Goal: Information Seeking & Learning: Find specific fact

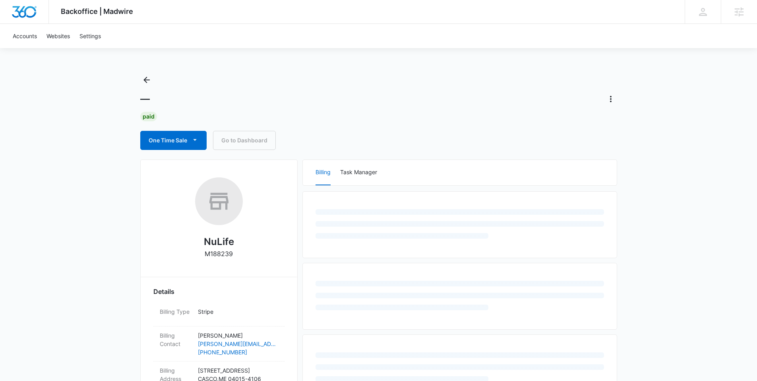
click at [121, 202] on div "Backoffice | Madwire Apps Settings TR Tyler Rasdon tyler.rasdon@madwire.com My …" at bounding box center [378, 346] width 757 height 693
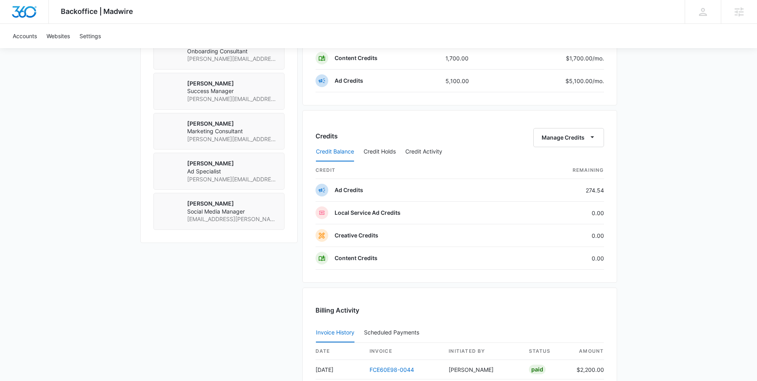
scroll to position [783, 0]
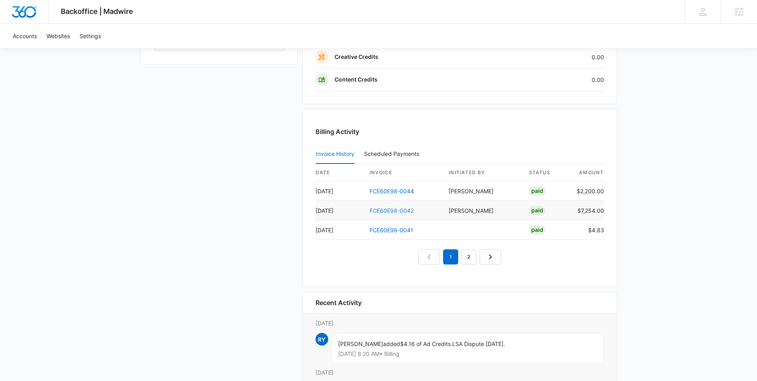
click at [384, 210] on link "FCE60E98-0042" at bounding box center [391, 210] width 44 height 7
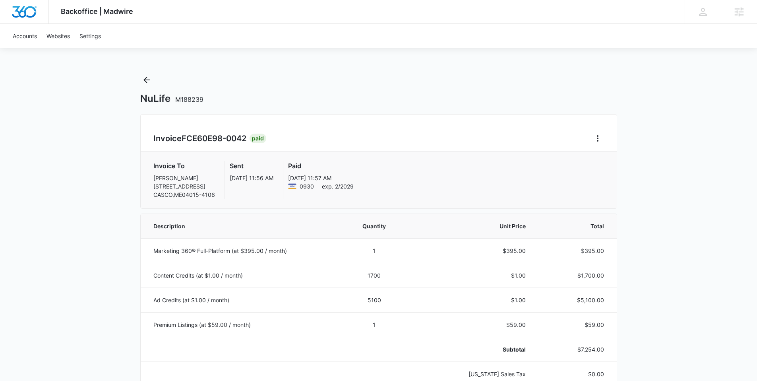
click at [207, 140] on span "FCE60E98-0042" at bounding box center [214, 138] width 65 height 10
copy h2 "Invoice FCE60E98-0042"
click at [194, 142] on span "FCE60E98-0042" at bounding box center [214, 138] width 65 height 10
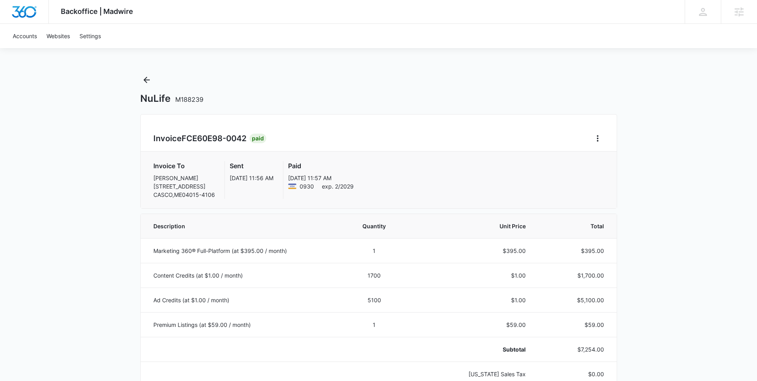
click at [189, 139] on span "FCE60E98-0042" at bounding box center [214, 138] width 65 height 10
copy h2 "Invoice FCE60E98-0042"
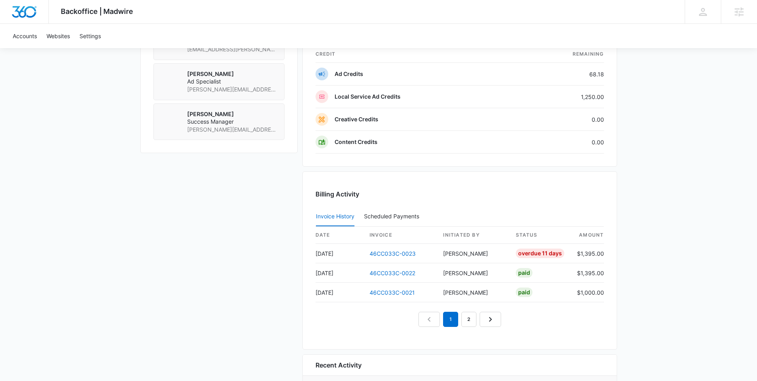
scroll to position [666, 0]
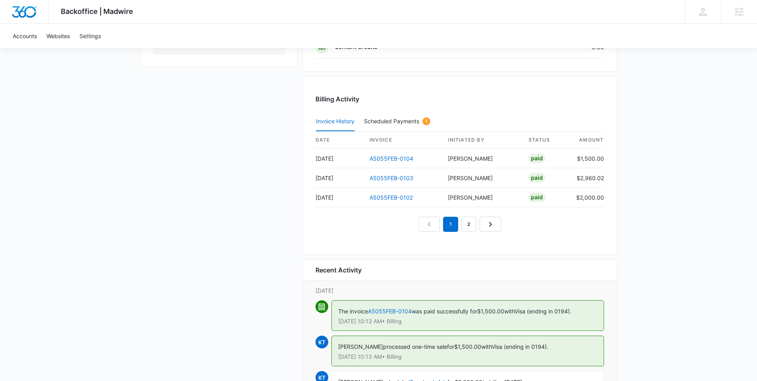
scroll to position [806, 0]
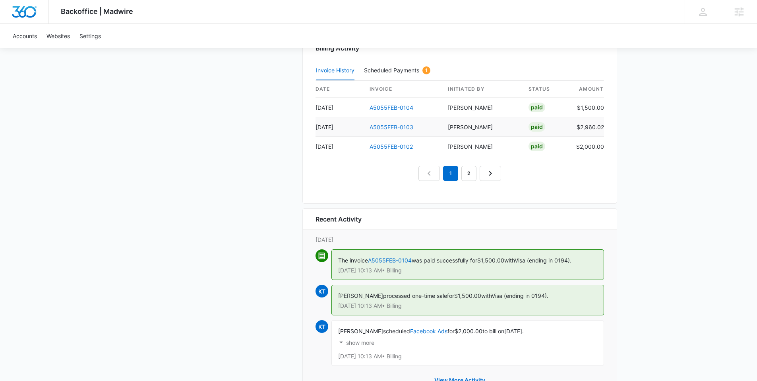
click at [400, 127] on link "A5055FEB-0103" at bounding box center [391, 127] width 44 height 7
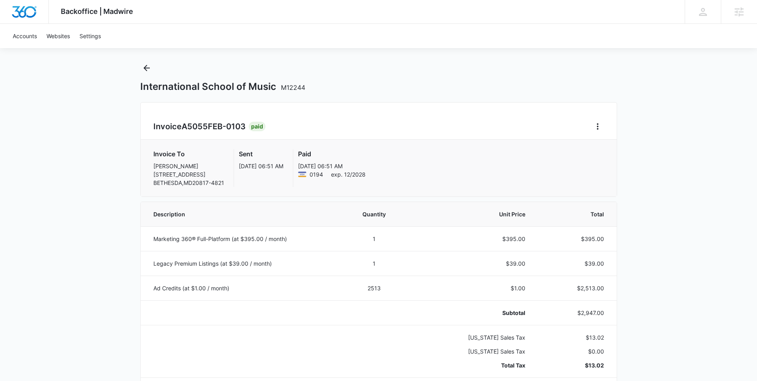
scroll to position [17, 0]
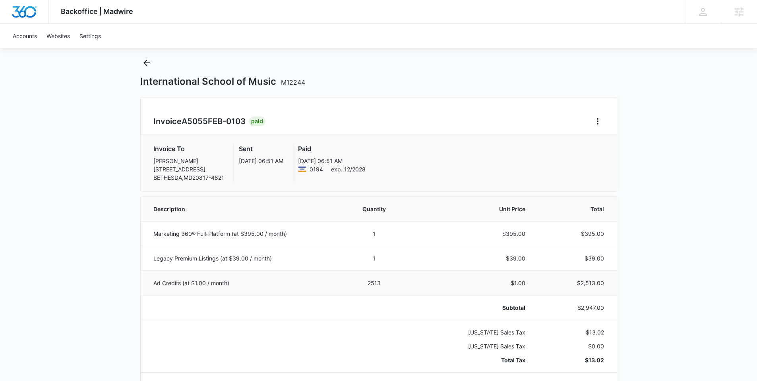
click at [375, 283] on td "2513" at bounding box center [374, 282] width 70 height 25
copy td "2513"
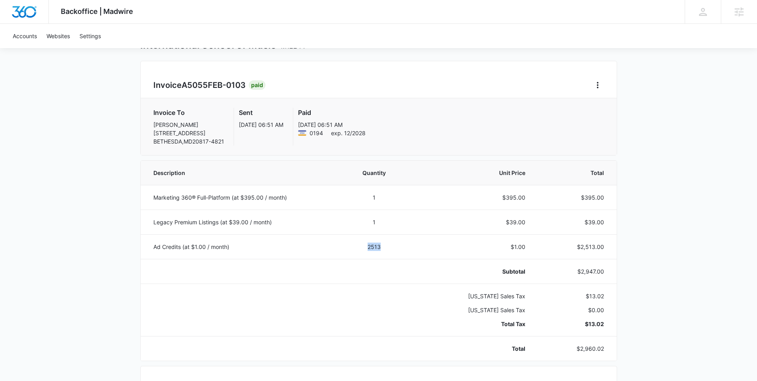
scroll to position [0, 0]
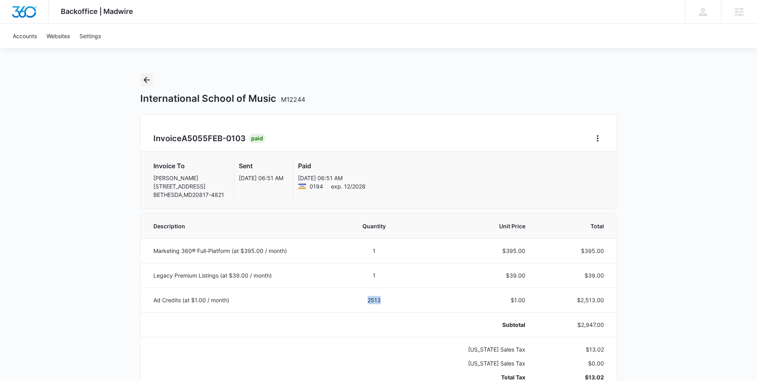
drag, startPoint x: 150, startPoint y: 77, endPoint x: 132, endPoint y: 114, distance: 40.7
click at [150, 77] on icon "Back" at bounding box center [147, 80] width 10 height 10
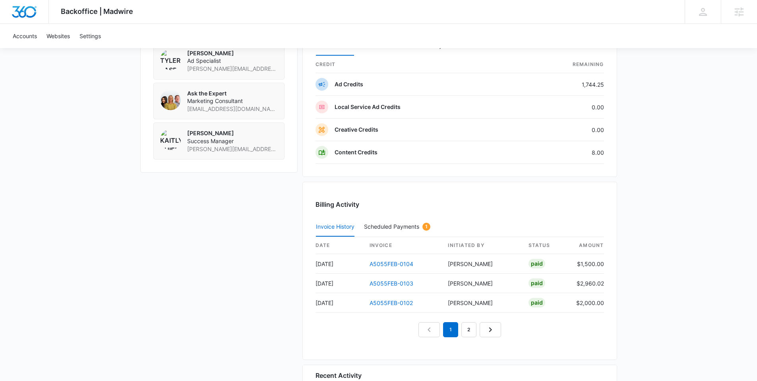
scroll to position [735, 0]
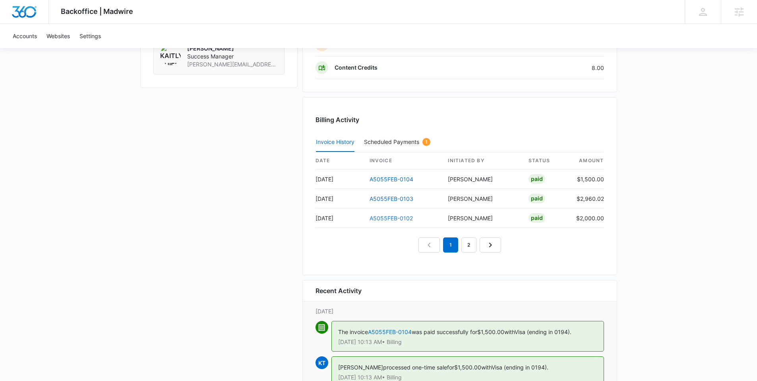
drag, startPoint x: 386, startPoint y: 214, endPoint x: 383, endPoint y: 217, distance: 4.2
click at [386, 214] on link "A5055FEB-0102" at bounding box center [390, 217] width 43 height 7
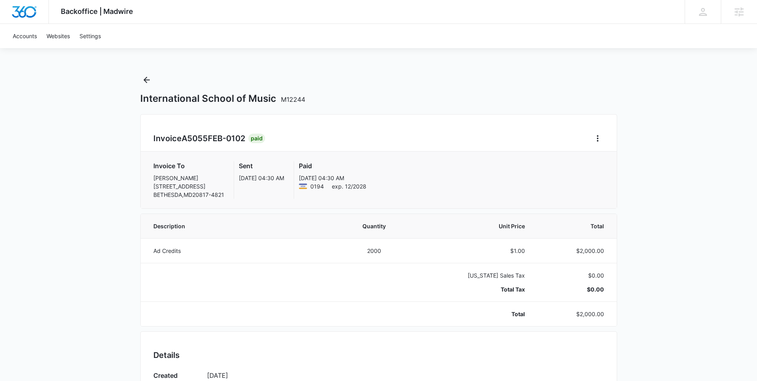
click at [190, 137] on span "A5055FEB-0102" at bounding box center [214, 138] width 64 height 10
copy h2 "Invoice A5055FEB-0102"
click at [150, 83] on icon "Back" at bounding box center [147, 80] width 10 height 10
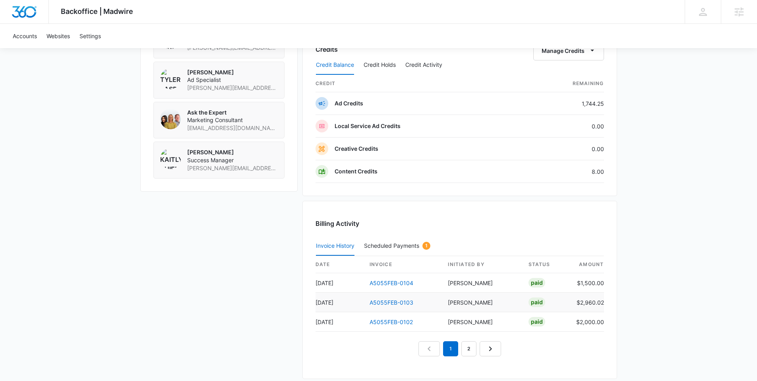
scroll to position [669, 0]
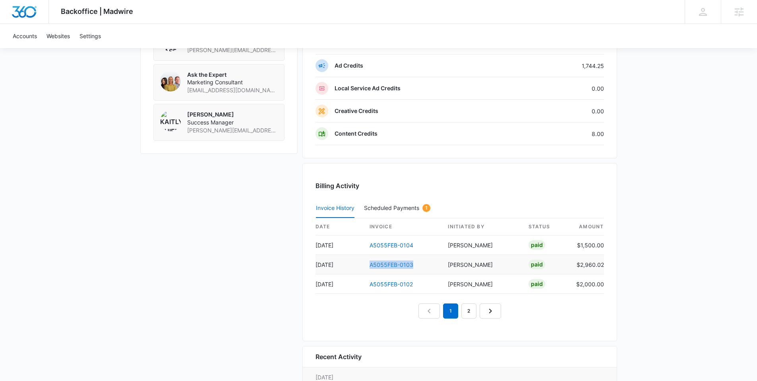
drag, startPoint x: 416, startPoint y: 263, endPoint x: 371, endPoint y: 265, distance: 45.3
click at [371, 265] on td "A5055FEB-0103" at bounding box center [402, 264] width 79 height 19
copy link "A5055FEB-0103"
click at [471, 313] on link "2" at bounding box center [468, 310] width 15 height 15
click at [394, 245] on link "A5055FEB-0101" at bounding box center [390, 245] width 43 height 7
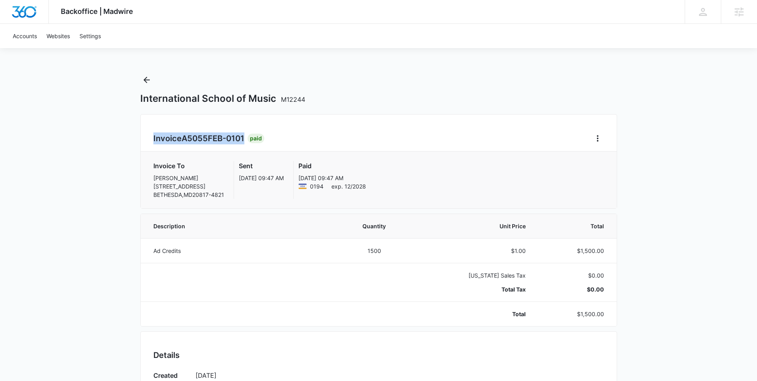
drag, startPoint x: 238, startPoint y: 138, endPoint x: 157, endPoint y: 140, distance: 81.1
click at [150, 142] on div "Invoice A5055FEB-0101 Paid Invoice To Inja Stanic 7521 CAYUGA AVE BETHESDA , MD…" at bounding box center [378, 161] width 477 height 95
copy h2 "Invoice A5055FEB-0101"
click at [144, 83] on icon "Back" at bounding box center [147, 80] width 10 height 10
click at [69, 197] on div "Backoffice | Madwire Apps Settings TR Tyler Rasdon tyler.rasdon@madwire.com My …" at bounding box center [378, 358] width 757 height 717
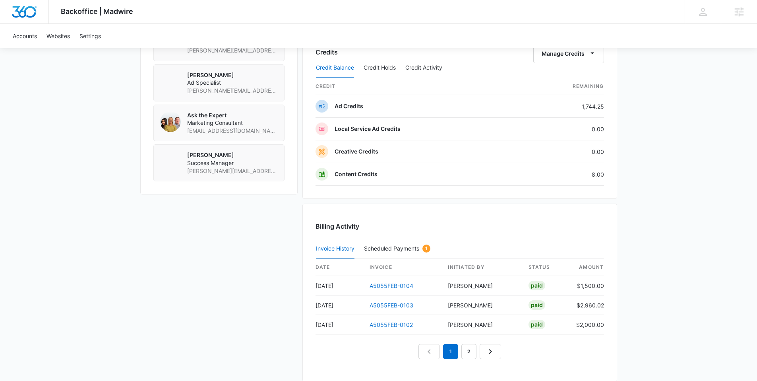
scroll to position [711, 0]
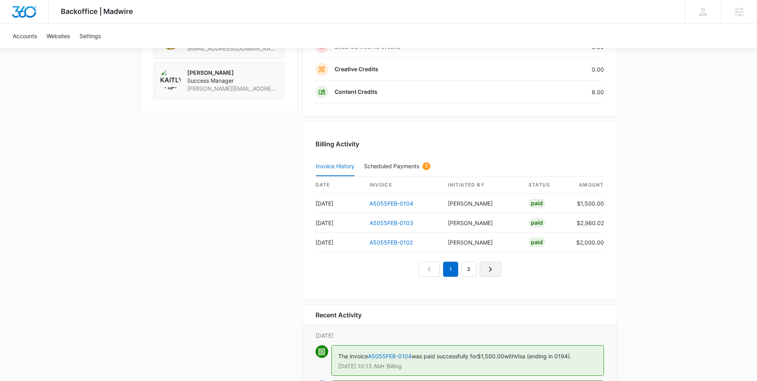
click at [489, 270] on icon "Next Page" at bounding box center [490, 269] width 3 height 5
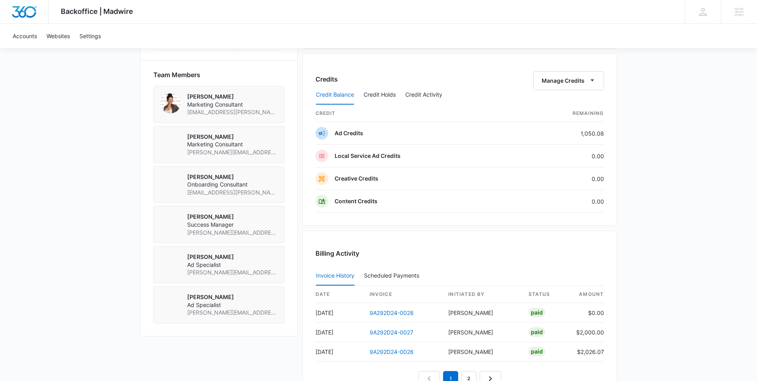
scroll to position [648, 0]
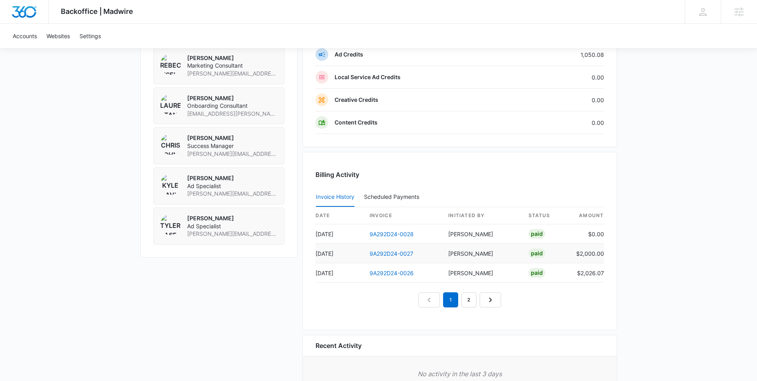
click at [396, 259] on td "9A292D24-0027" at bounding box center [402, 252] width 79 height 19
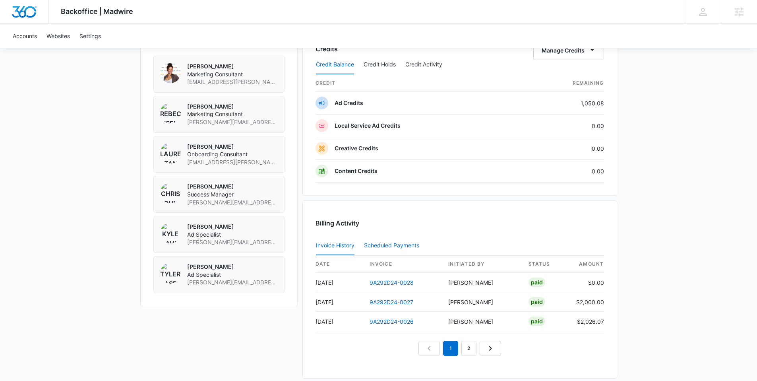
scroll to position [694, 0]
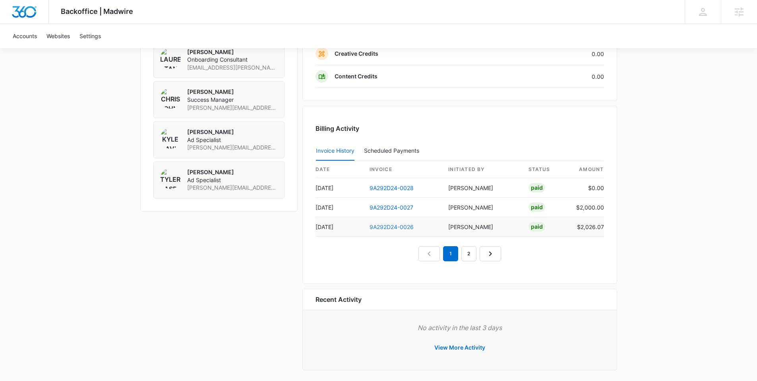
click at [385, 227] on link "9A292D24-0026" at bounding box center [391, 226] width 44 height 7
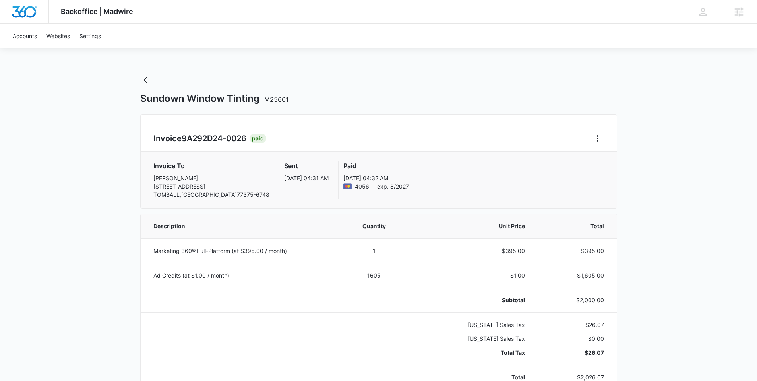
click at [202, 138] on span "9A292D24-0026" at bounding box center [214, 138] width 65 height 10
copy h2 "Invoice 9A292D24-0026"
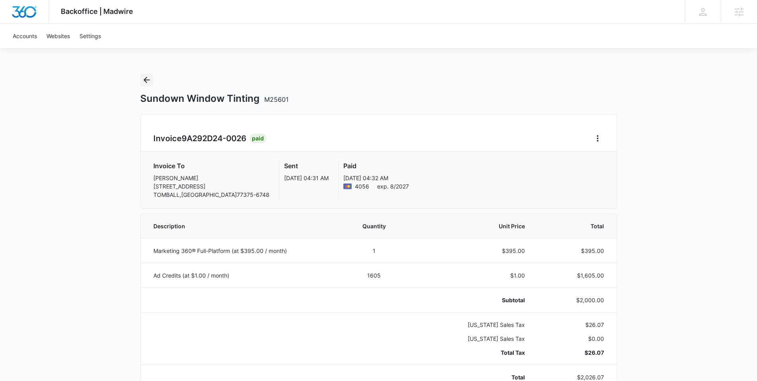
click at [143, 79] on icon "Back" at bounding box center [147, 80] width 10 height 10
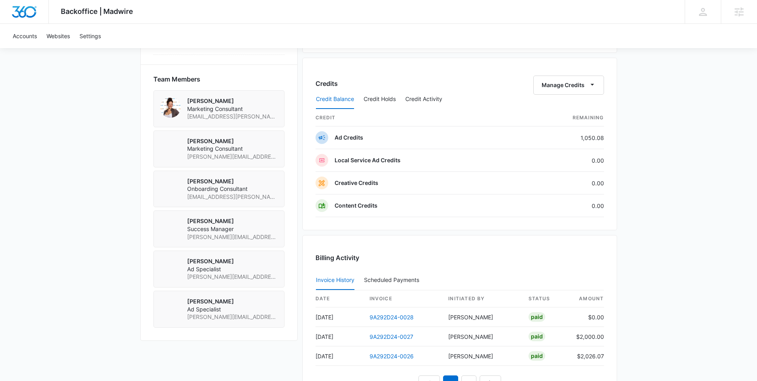
scroll to position [646, 0]
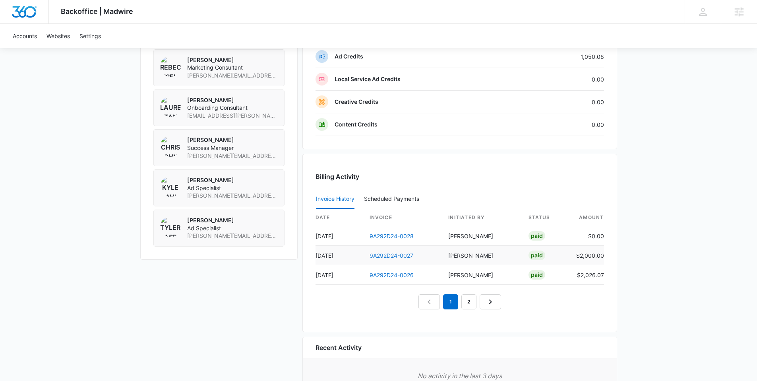
click at [388, 257] on link "9A292D24-0027" at bounding box center [391, 255] width 44 height 7
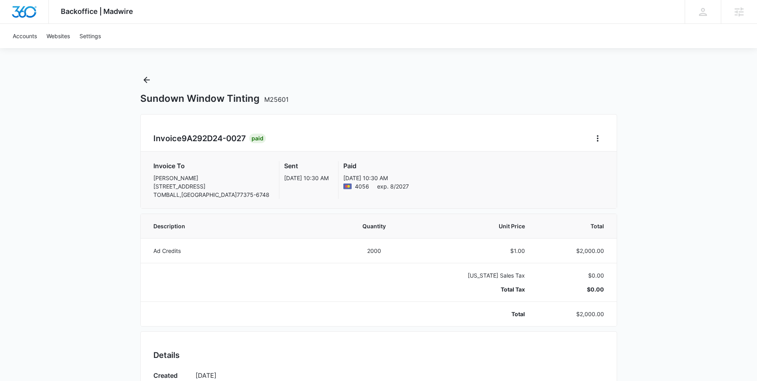
click at [275, 99] on span "M25601" at bounding box center [276, 99] width 24 height 8
click at [276, 98] on span "M25601" at bounding box center [276, 99] width 24 height 8
click at [284, 102] on span "M25601" at bounding box center [276, 99] width 24 height 8
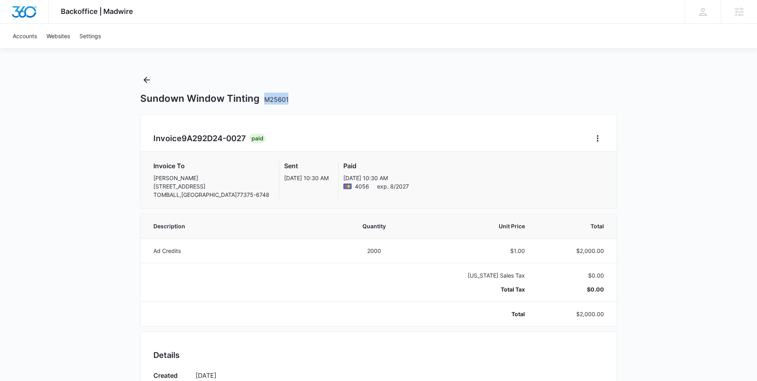
drag, startPoint x: 293, startPoint y: 100, endPoint x: 265, endPoint y: 100, distance: 27.4
click at [265, 100] on div "Sundown Window Tinting M25601" at bounding box center [378, 99] width 477 height 12
copy span "M25601"
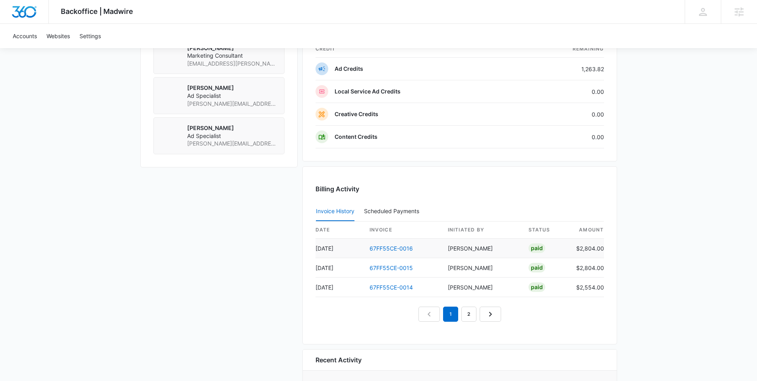
scroll to position [753, 0]
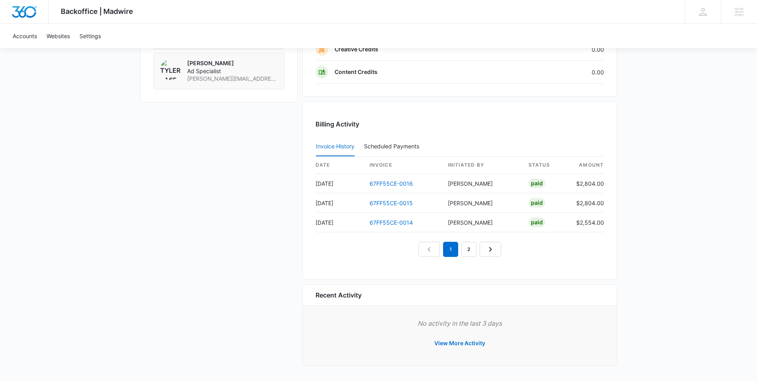
click at [393, 185] on link "67FF55CE-0016" at bounding box center [390, 183] width 43 height 7
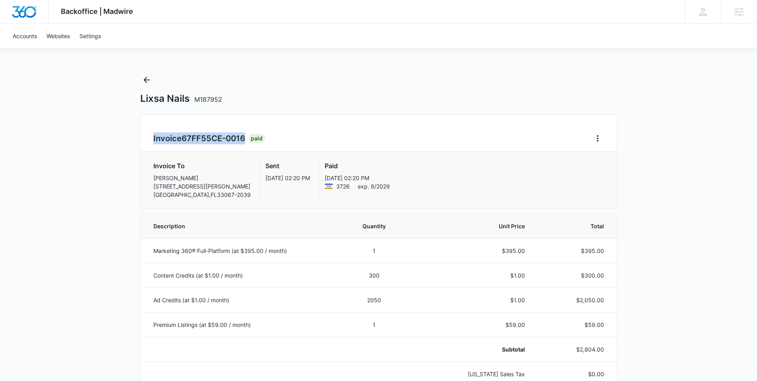
drag, startPoint x: 245, startPoint y: 137, endPoint x: 149, endPoint y: 134, distance: 96.2
click at [149, 134] on div "Invoice 67FF55CE-0016 Paid Invoice To Ellixsa Lopez 7870 WILES RD CORAL SPRINGS…" at bounding box center [378, 161] width 477 height 95
copy h2 "Invoice 67FF55CE-0016"
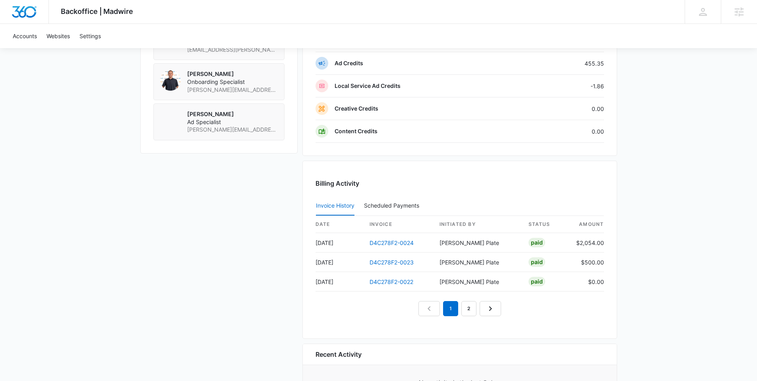
scroll to position [699, 0]
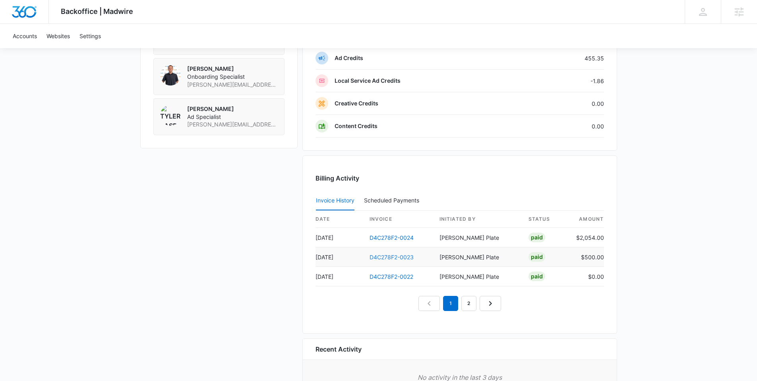
click at [392, 255] on link "D4C278F2-0023" at bounding box center [391, 256] width 44 height 7
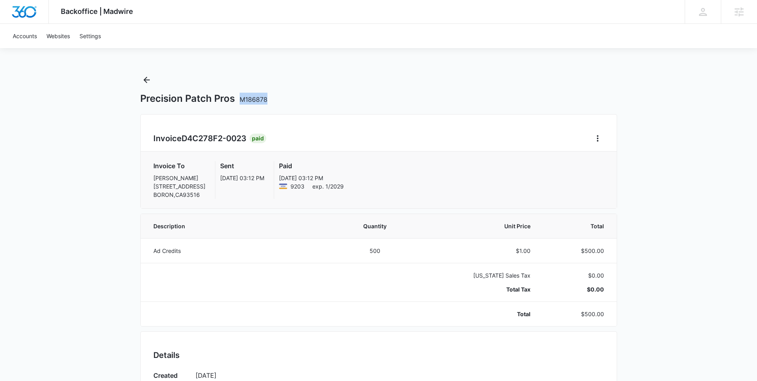
drag, startPoint x: 298, startPoint y: 100, endPoint x: 241, endPoint y: 100, distance: 57.6
click at [241, 100] on div "Precision Patch Pros M186878" at bounding box center [378, 99] width 477 height 12
copy span "M186878"
drag, startPoint x: 247, startPoint y: 135, endPoint x: 153, endPoint y: 141, distance: 94.3
click at [153, 141] on div "Invoice D4C278F2-0023 Paid Invoice To [PERSON_NAME] [STREET_ADDRESS] Sent [DATE…" at bounding box center [378, 161] width 477 height 95
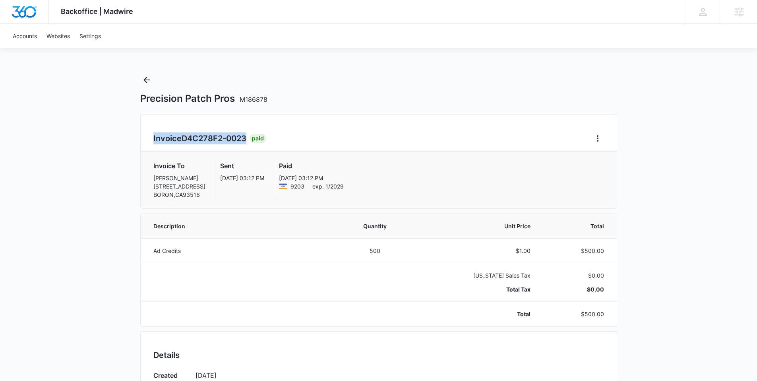
copy h2 "Invoice D4C278F2-0023"
click at [145, 86] on button "Back" at bounding box center [146, 79] width 13 height 13
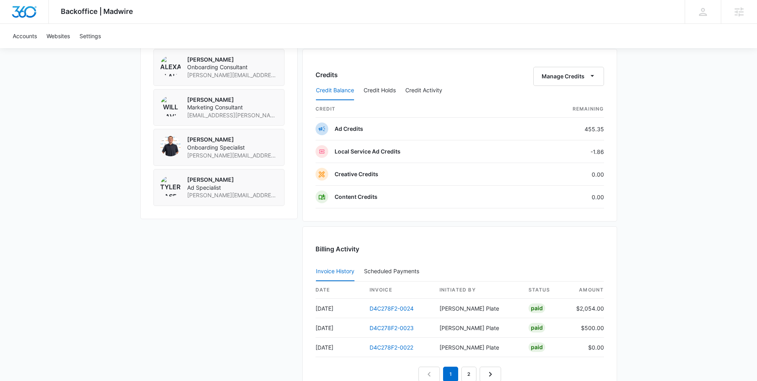
scroll to position [692, 0]
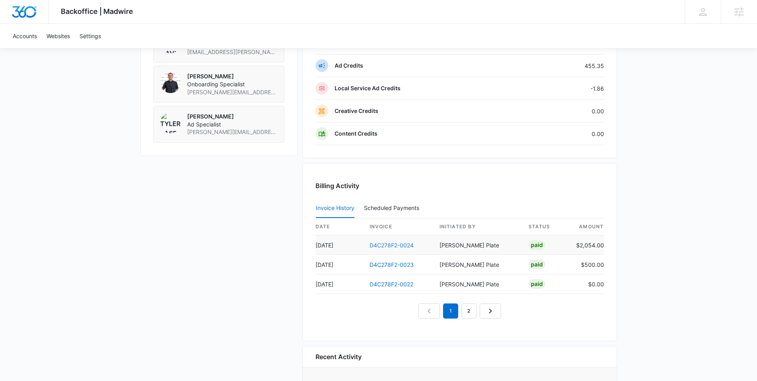
click at [380, 242] on link "D4C278F2-0024" at bounding box center [391, 245] width 44 height 7
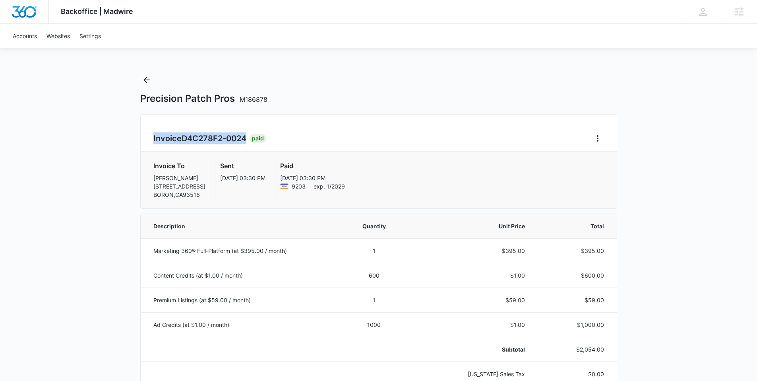
drag, startPoint x: 247, startPoint y: 138, endPoint x: 159, endPoint y: 138, distance: 87.4
click at [149, 139] on div "Invoice D4C278F2-0024 Paid Invoice To [PERSON_NAME] [STREET_ADDRESS] Sent [DATE…" at bounding box center [378, 161] width 477 height 95
copy h2 "Invoice D4C278F2-0024"
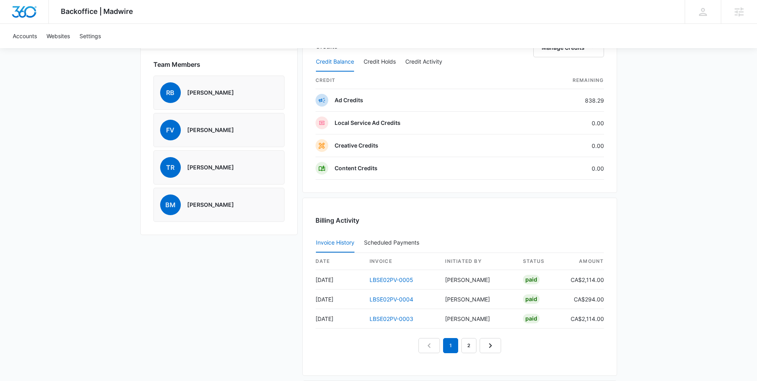
scroll to position [609, 0]
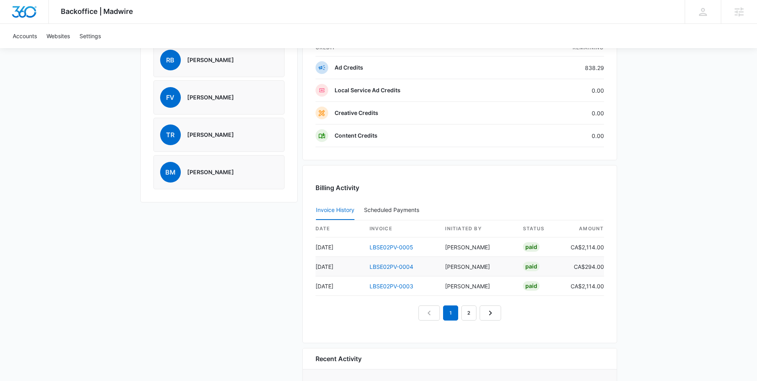
click at [390, 273] on td "LBSE02PV-0004" at bounding box center [401, 266] width 76 height 19
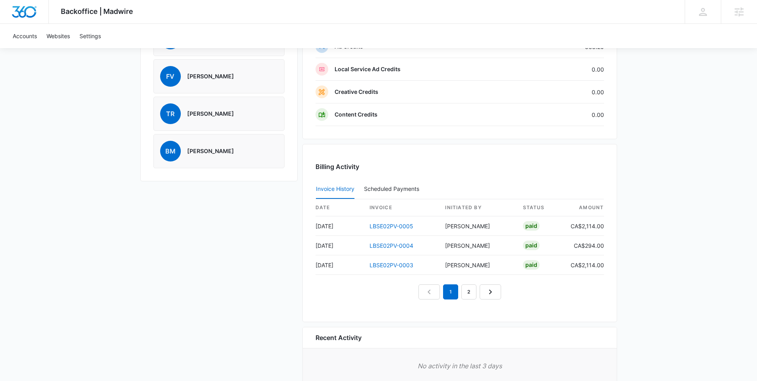
scroll to position [630, 0]
click at [390, 243] on link "LBSE02PV-0004" at bounding box center [391, 244] width 44 height 7
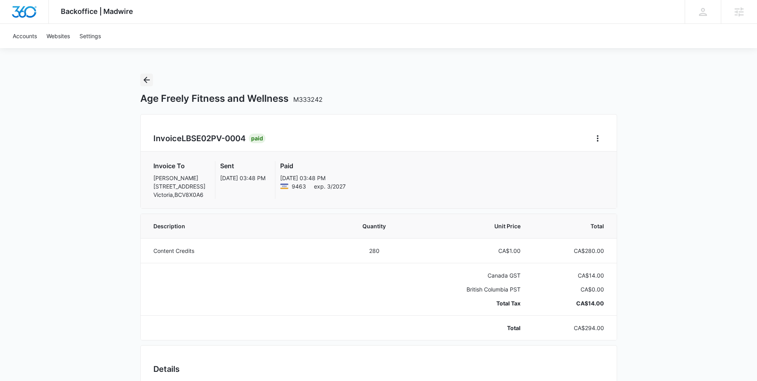
click at [147, 83] on icon "Back" at bounding box center [147, 80] width 10 height 10
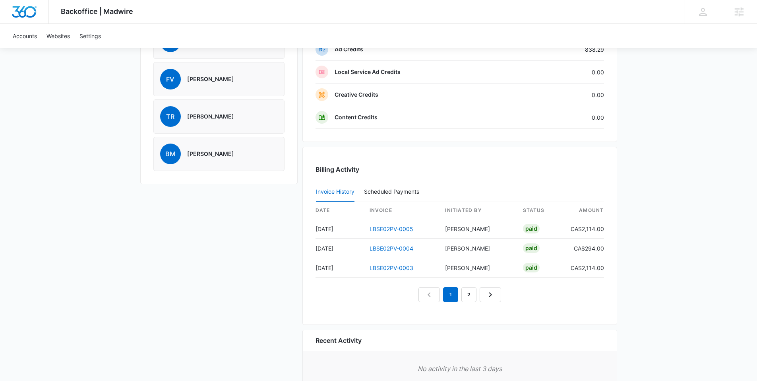
scroll to position [672, 0]
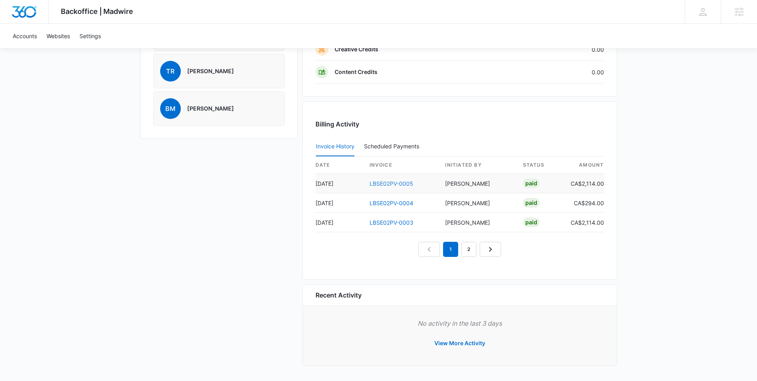
click at [389, 184] on link "LBSE02PV-0005" at bounding box center [391, 183] width 44 height 7
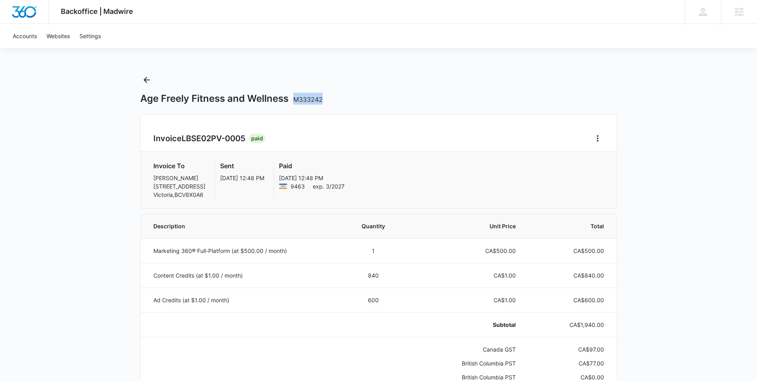
drag, startPoint x: 364, startPoint y: 96, endPoint x: 295, endPoint y: 99, distance: 69.2
click at [295, 99] on div "Age Freely Fitness and Wellness M333242" at bounding box center [378, 99] width 477 height 12
copy span "M333242"
drag, startPoint x: 209, startPoint y: 138, endPoint x: 153, endPoint y: 139, distance: 56.0
click at [153, 139] on h2 "Invoice LBSE02PV-0005" at bounding box center [200, 138] width 95 height 12
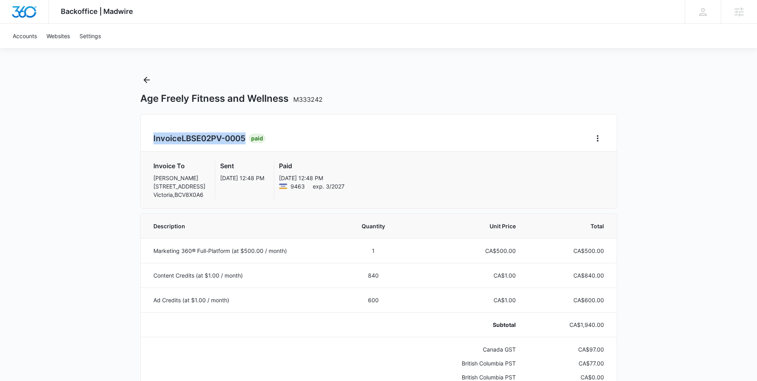
copy h2 "Invoice LBSE02PV-0005"
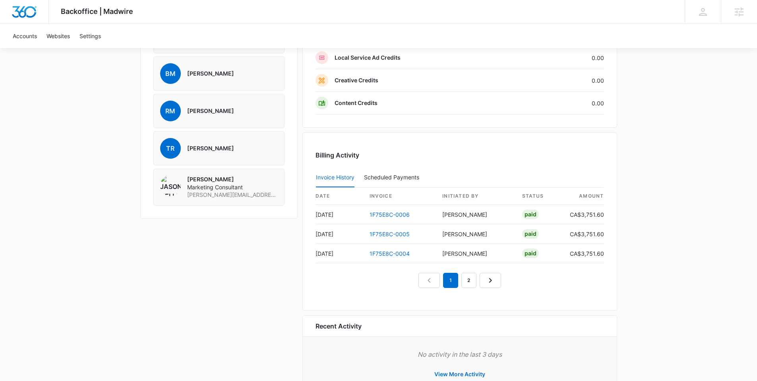
scroll to position [695, 0]
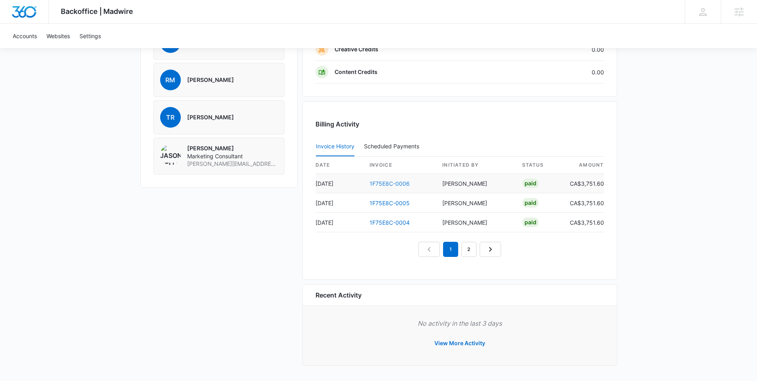
click at [394, 182] on link "1F75E8C-0006" at bounding box center [389, 183] width 40 height 7
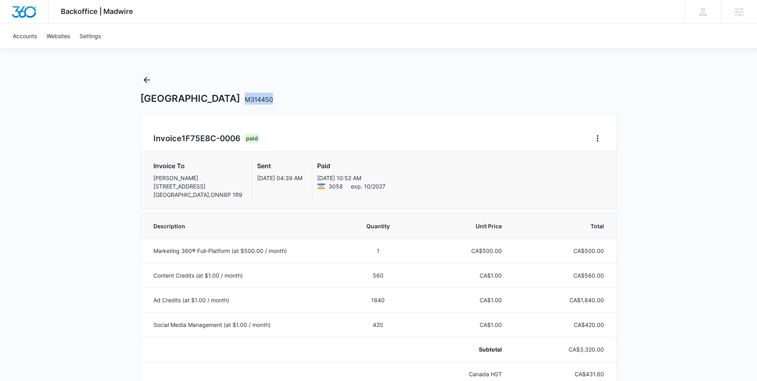
drag, startPoint x: 278, startPoint y: 100, endPoint x: 251, endPoint y: 99, distance: 27.0
click at [251, 99] on div "[GEOGRAPHIC_DATA] M314450" at bounding box center [378, 99] width 477 height 12
copy span "M314450"
drag, startPoint x: 243, startPoint y: 99, endPoint x: 140, endPoint y: 99, distance: 102.5
click at [140, 99] on h1 "[GEOGRAPHIC_DATA] M314450" at bounding box center [206, 99] width 133 height 12
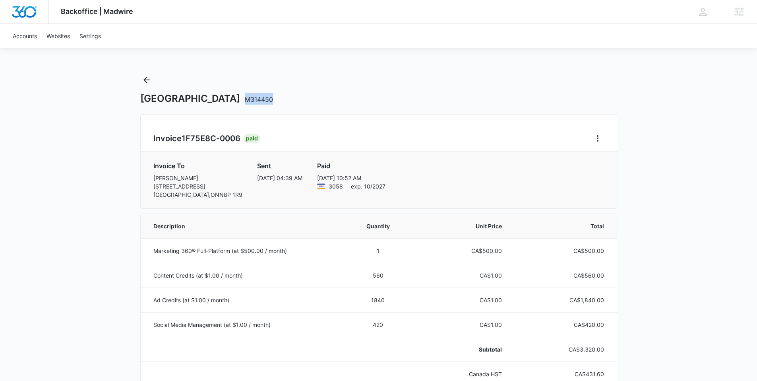
copy h1 "[GEOGRAPHIC_DATA]"
drag, startPoint x: 240, startPoint y: 137, endPoint x: 157, endPoint y: 137, distance: 83.8
click at [153, 138] on h2 "Invoice 1F75E8C-0006" at bounding box center [198, 138] width 90 height 12
copy h2 "Invoice 1F75E8C-0006"
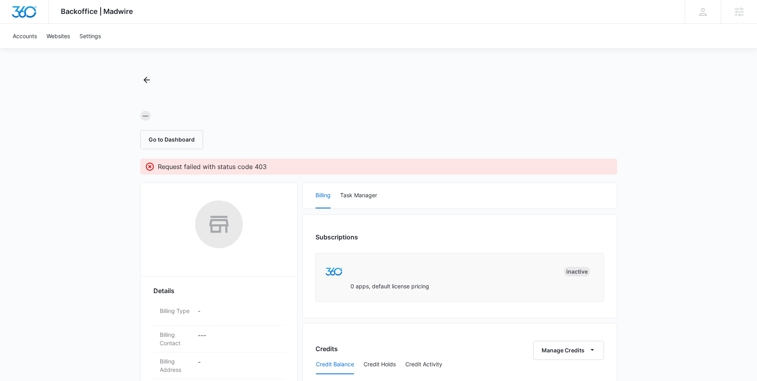
click at [255, 127] on div "— Go to Dashboard" at bounding box center [378, 110] width 477 height 75
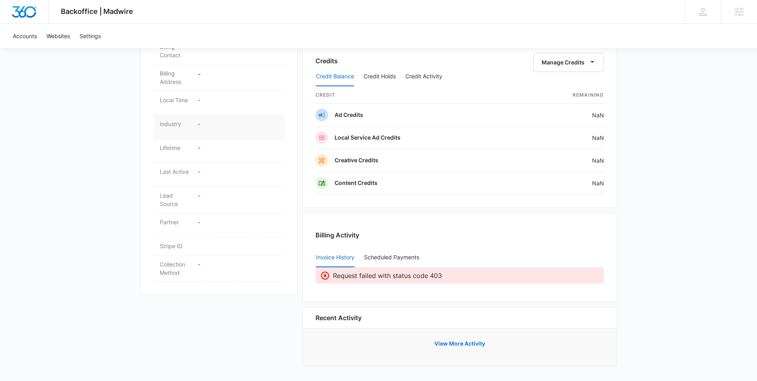
scroll to position [288, 0]
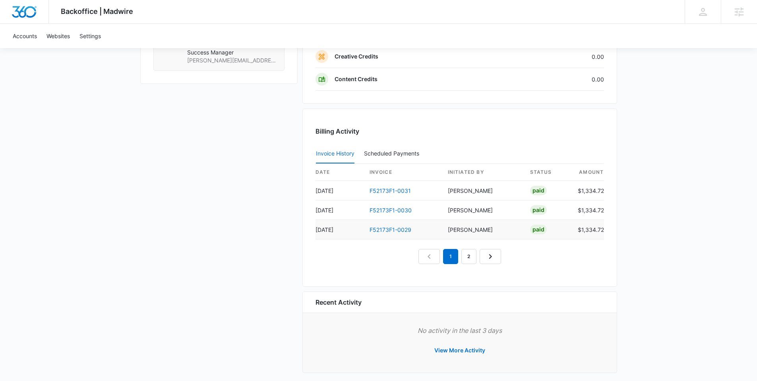
scroll to position [730, 0]
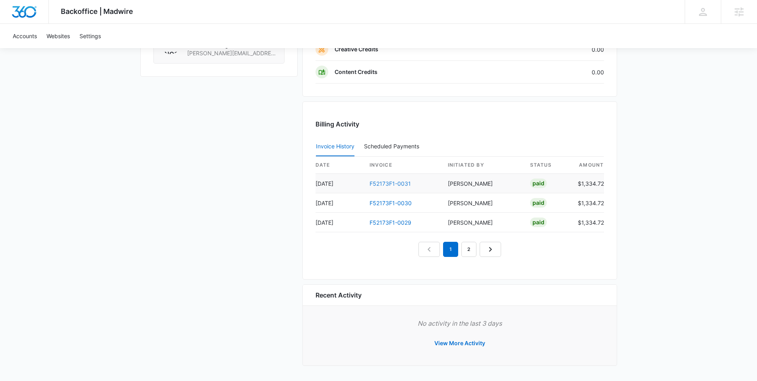
click at [390, 182] on link "F52173F1-0031" at bounding box center [389, 183] width 41 height 7
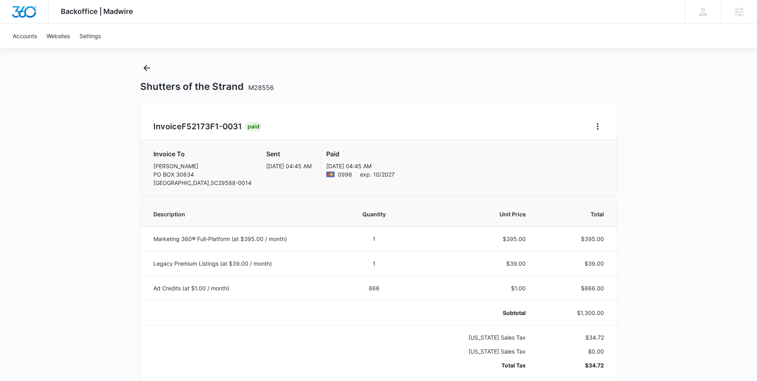
scroll to position [17, 0]
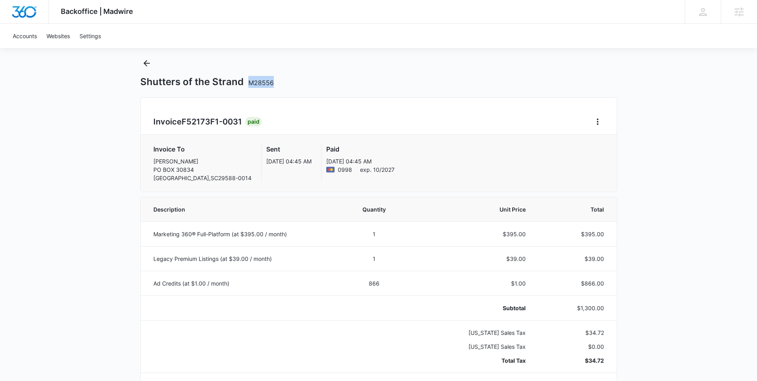
drag, startPoint x: 317, startPoint y: 81, endPoint x: 249, endPoint y: 84, distance: 67.6
click at [249, 84] on div "Shutters of the Strand M28556" at bounding box center [378, 82] width 477 height 12
copy span "M28556"
drag, startPoint x: 242, startPoint y: 79, endPoint x: 149, endPoint y: 80, distance: 93.0
click at [142, 83] on h1 "Shutters of the Strand M28556" at bounding box center [206, 82] width 133 height 12
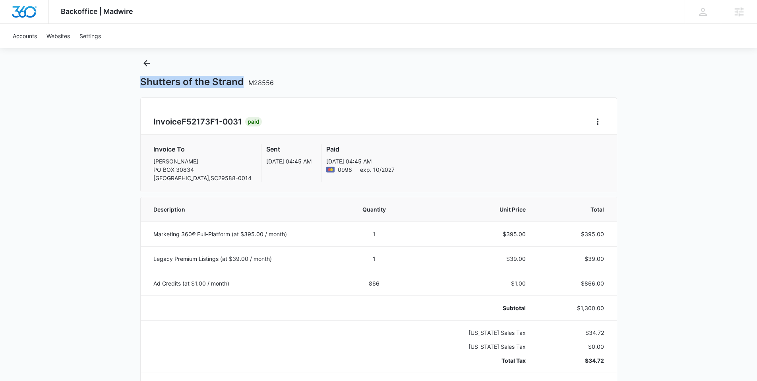
copy h1 "Shutters of the Strand"
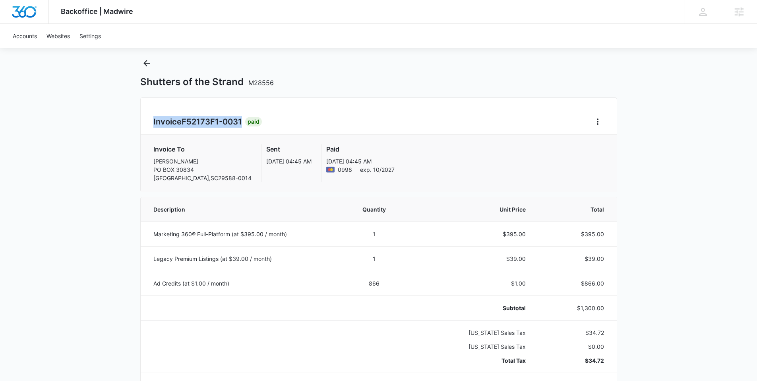
drag, startPoint x: 240, startPoint y: 122, endPoint x: 159, endPoint y: 120, distance: 80.7
click at [154, 122] on h2 "Invoice F52173F1-0031" at bounding box center [199, 122] width 92 height 12
click at [207, 123] on span "F52173F1-0031" at bounding box center [212, 122] width 60 height 10
drag, startPoint x: 235, startPoint y: 121, endPoint x: 147, endPoint y: 120, distance: 88.2
click at [138, 120] on div "Backoffice | Madwire Apps Settings TR Tyler Rasdon tyler.rasdon@madwire.com My …" at bounding box center [378, 385] width 757 height 804
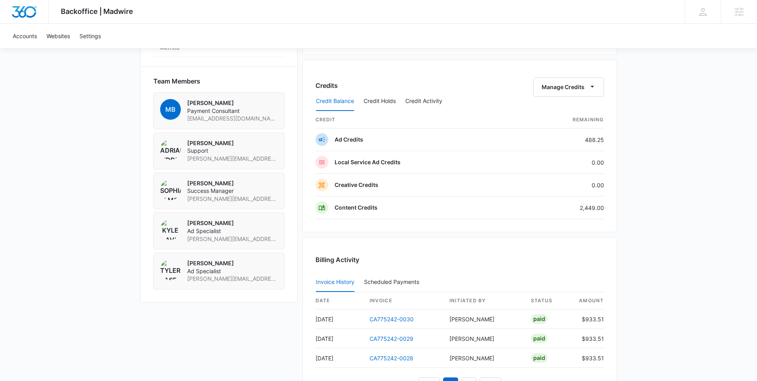
scroll to position [604, 0]
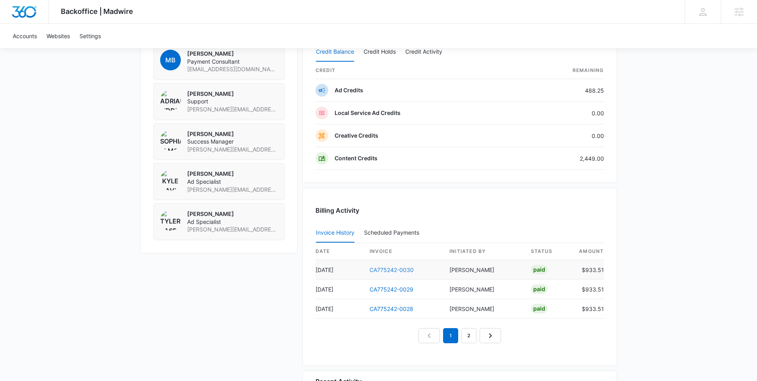
click at [404, 270] on link "CA775242-0030" at bounding box center [391, 269] width 44 height 7
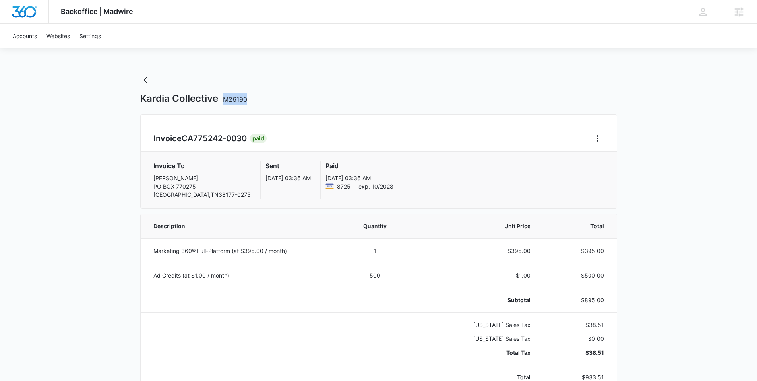
drag, startPoint x: 238, startPoint y: 101, endPoint x: 221, endPoint y: 103, distance: 17.6
click at [221, 103] on div "Kardia Collective M26190" at bounding box center [378, 99] width 477 height 12
copy span "M26190"
drag, startPoint x: 228, startPoint y: 139, endPoint x: 153, endPoint y: 139, distance: 75.1
click at [153, 138] on h2 "Invoice CA775242-0030" at bounding box center [201, 138] width 97 height 12
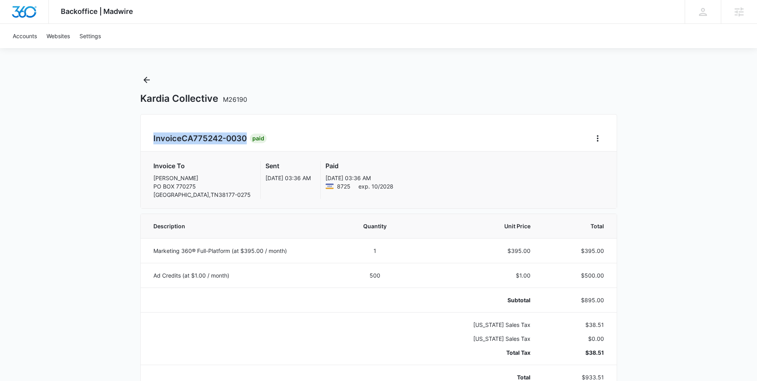
copy h2 "Invoice CA775242-0030"
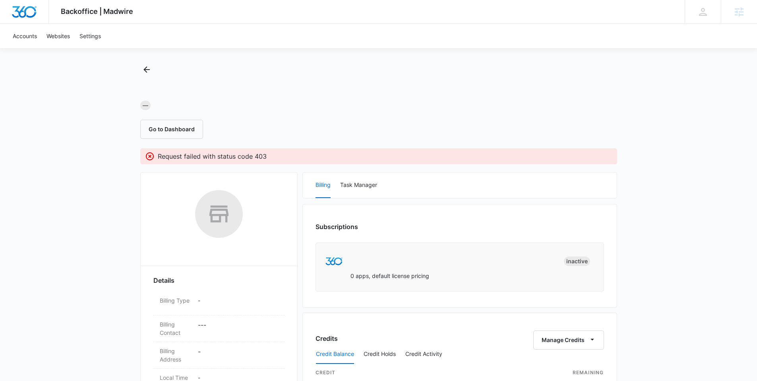
scroll to position [13, 0]
